Goal: Navigation & Orientation: Find specific page/section

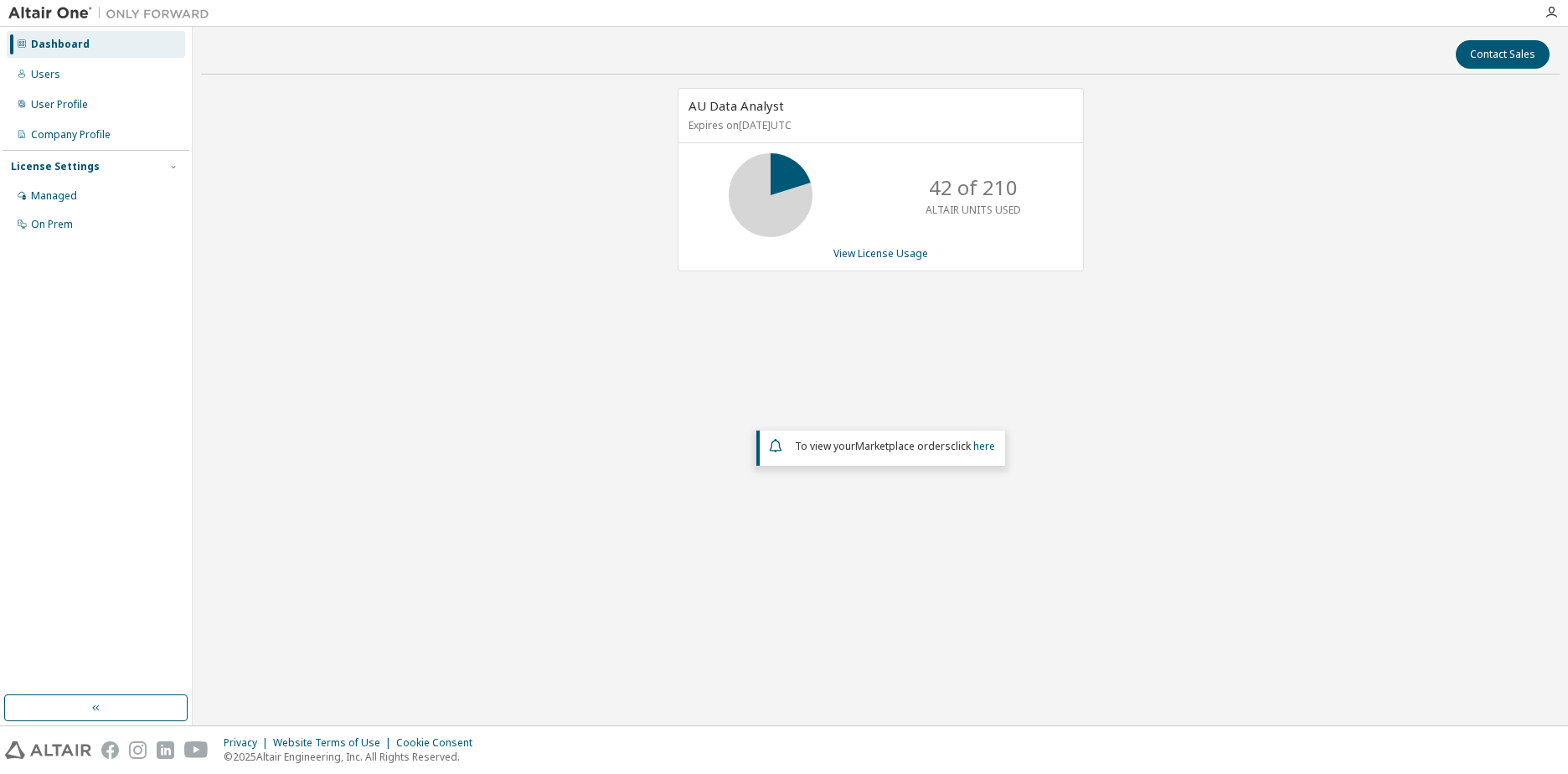
click at [88, 367] on div "Dashboard Users User Profile Company Profile License Settings Managed On Prem" at bounding box center [95, 360] width 186 height 664
click at [246, 371] on div "AU Data Analyst Expires on [DATE] UTC 42 of 210 ALTAIR UNITS USED View License …" at bounding box center [881, 340] width 1359 height 504
click at [521, 302] on div "AU Data Analyst Expires on [DATE] UTC 42 of 210 ALTAIR UNITS USED View License …" at bounding box center [881, 340] width 1359 height 504
click at [792, 557] on div "AU Data Analyst Expires on [DATE] UTC 42 of 210 ALTAIR UNITS USED View License …" at bounding box center [881, 340] width 1359 height 504
